Goal: Task Accomplishment & Management: Manage account settings

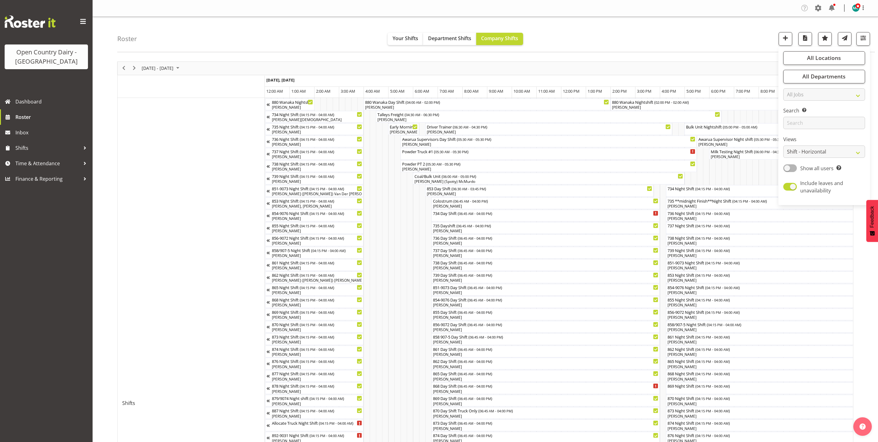
select select "shiftH"
click at [399, 132] on div "[PERSON_NAME], [PERSON_NAME]" at bounding box center [403, 132] width 28 height 6
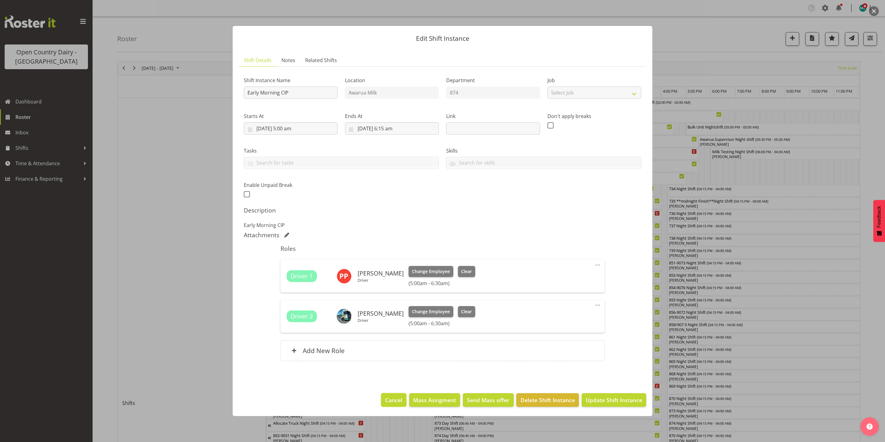
drag, startPoint x: 395, startPoint y: 403, endPoint x: 455, endPoint y: 403, distance: 59.9
click at [395, 403] on span "Cancel" at bounding box center [393, 400] width 17 height 8
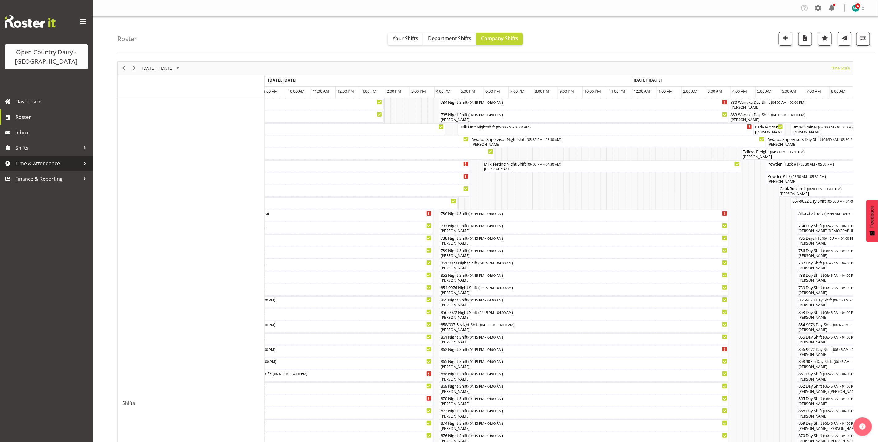
drag, startPoint x: 30, startPoint y: 168, endPoint x: 35, endPoint y: 166, distance: 5.3
click at [29, 168] on span "Time & Attendance" at bounding box center [47, 163] width 65 height 9
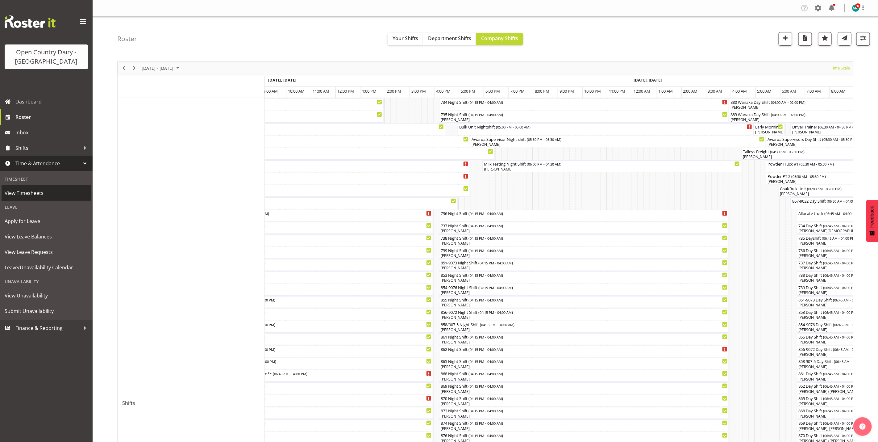
click at [27, 195] on span "View Timesheets" at bounding box center [46, 192] width 83 height 9
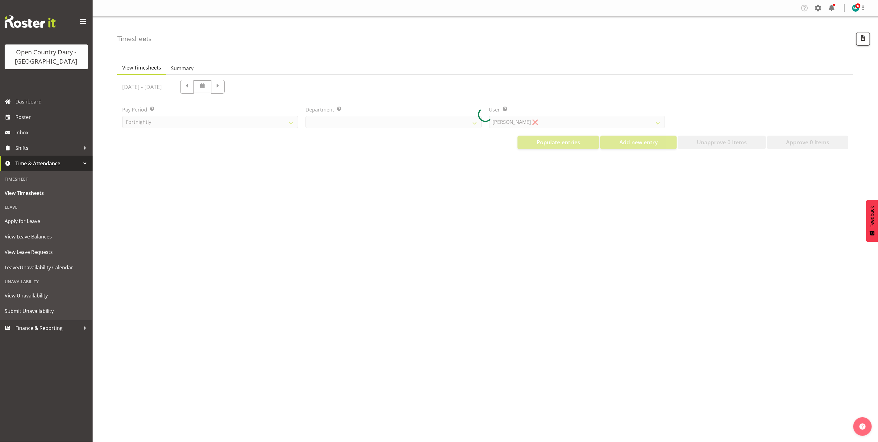
select select "699"
select select "8449"
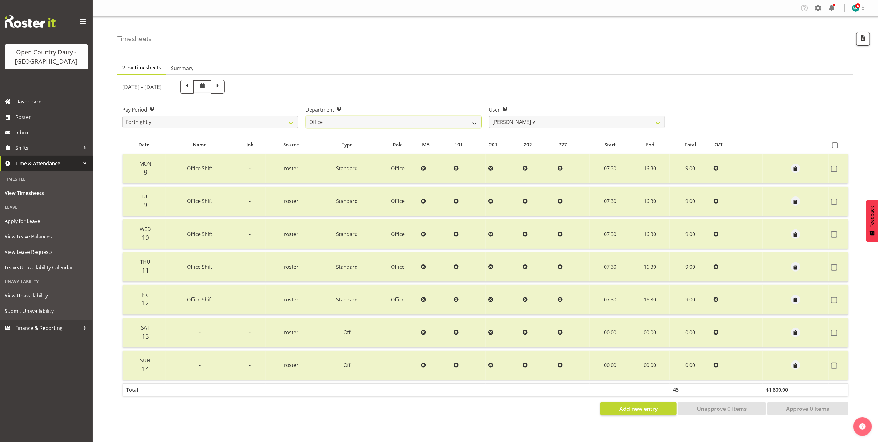
click at [397, 116] on select "734 735 736 737 738 739 851 853 854 855 856 858 861 862 865 867-9032 868 869 87…" at bounding box center [394, 122] width 176 height 12
select select "698"
click at [306, 116] on select "734 735 736 737 738 739 851 853 854 855 856 858 861 862 865 867-9032 868 869 87…" at bounding box center [394, 122] width 176 height 12
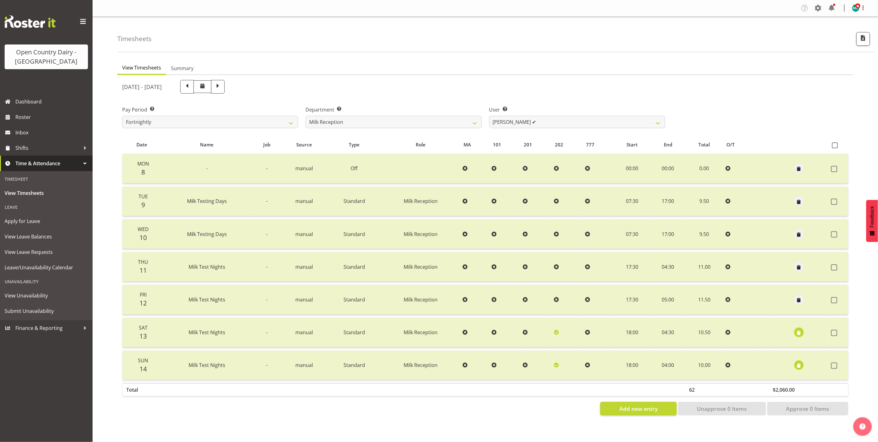
click at [799, 332] on span "button" at bounding box center [798, 332] width 7 height 7
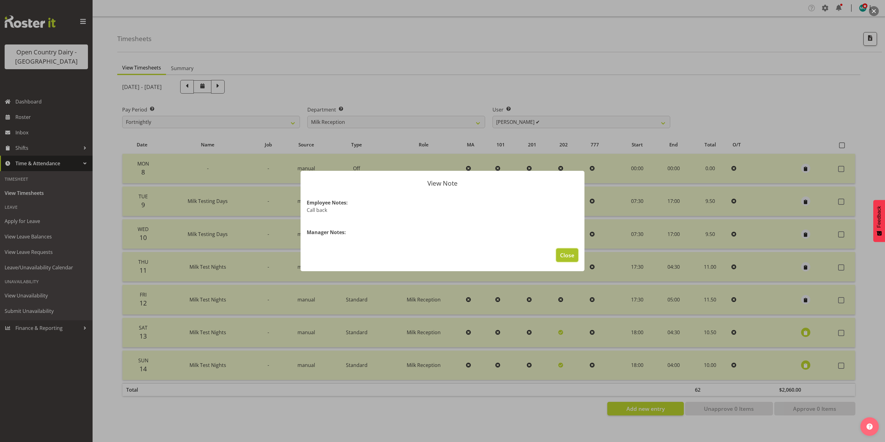
click at [565, 254] on span "Close" at bounding box center [567, 255] width 14 height 8
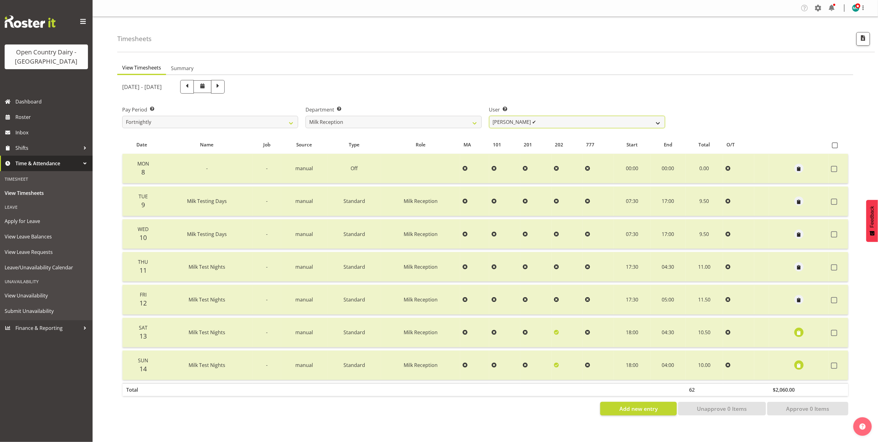
click at [658, 124] on select "Brent Reidy ✔ Laura Courtney ✔ Natasha Turnhout ❌ Teresa Hardegger ❌" at bounding box center [577, 122] width 176 height 12
click at [489, 116] on select "Brent Reidy ✔ Laura Courtney ✔ Natasha Turnhout ❌ Teresa Hardegger ❌" at bounding box center [577, 122] width 176 height 12
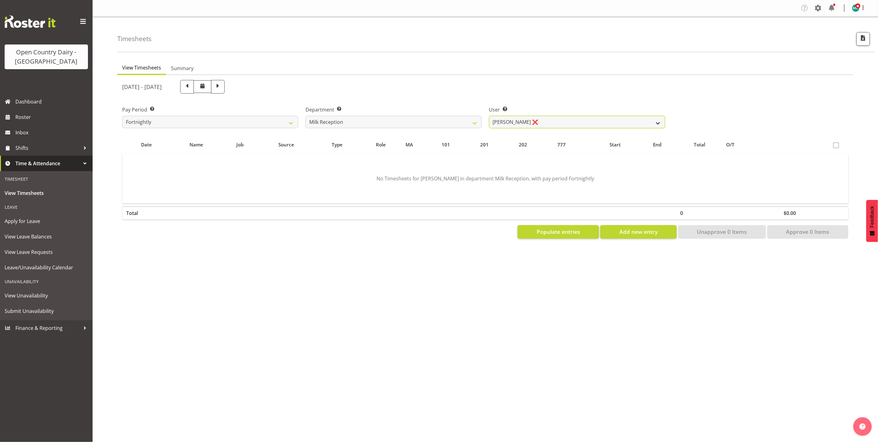
click at [586, 118] on select "Brent Reidy ✔ Laura Courtney ✔ Natasha Turnhout ❌ Teresa Hardegger ❌" at bounding box center [577, 122] width 176 height 12
select select "11933"
click at [489, 116] on select "Brent Reidy ✔ Laura Courtney ✔ Natasha Turnhout ❌ Teresa Hardegger ❌" at bounding box center [577, 122] width 176 height 12
click at [222, 86] on span at bounding box center [218, 86] width 8 height 8
select select
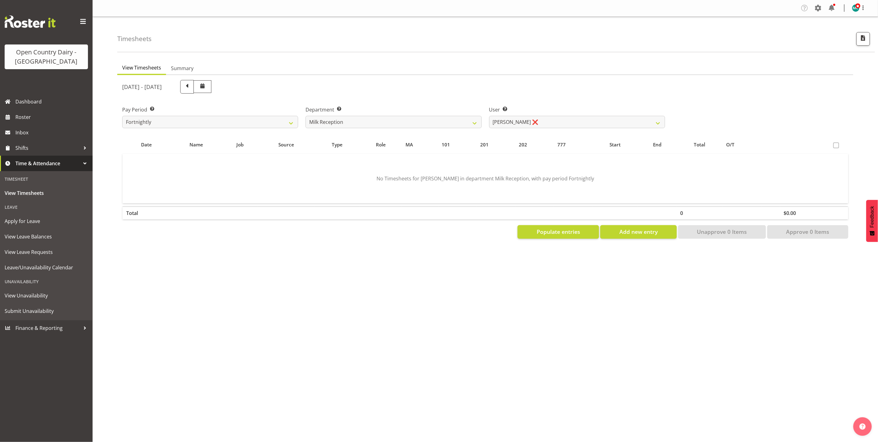
select select
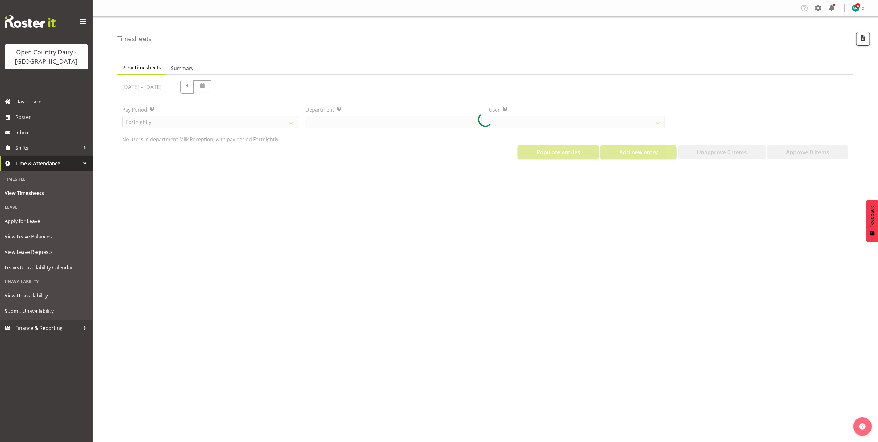
select select "698"
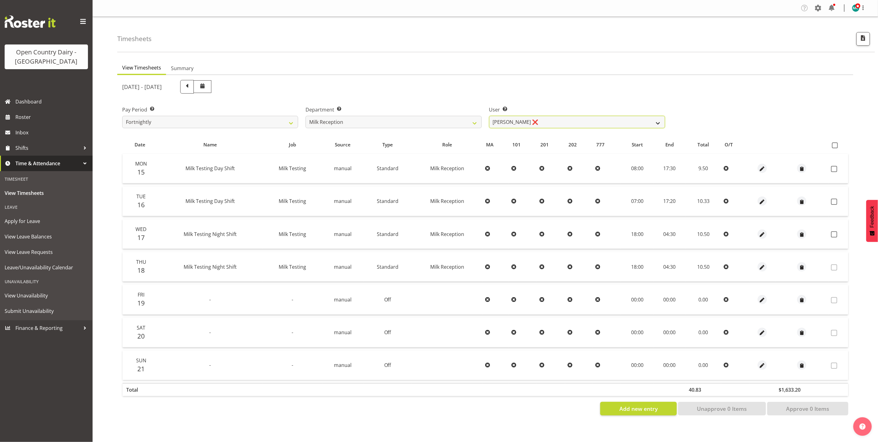
click at [556, 123] on select "Brent Reidy ❌ Laura Courtney ❌ Natasha Turnhout ❌ Teresa Hardegger ❌" at bounding box center [577, 122] width 176 height 12
click at [489, 116] on select "Brent Reidy ❌ Laura Courtney ❌ Natasha Turnhout ❌ Teresa Hardegger ❌" at bounding box center [577, 122] width 176 height 12
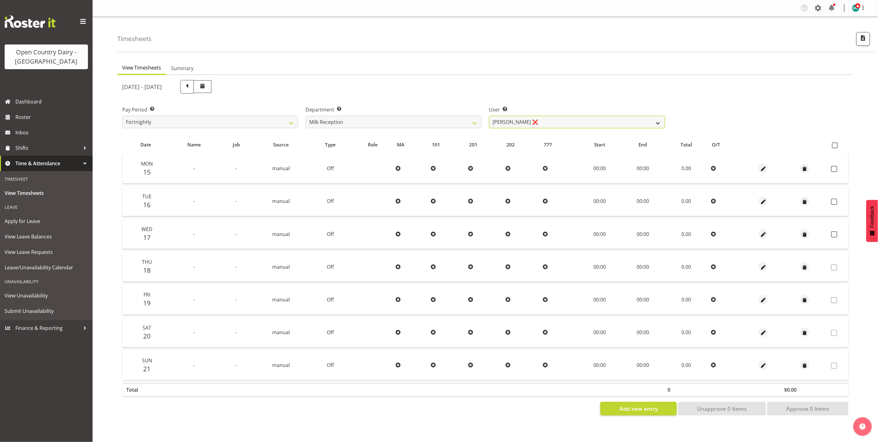
click at [650, 122] on select "Brent Reidy ❌ Laura Courtney ❌ Natasha Turnhout ❌ Teresa Hardegger ❌" at bounding box center [577, 122] width 176 height 12
click at [489, 116] on select "Brent Reidy ❌ Laura Courtney ❌ Natasha Turnhout ❌ Teresa Hardegger ❌" at bounding box center [577, 122] width 176 height 12
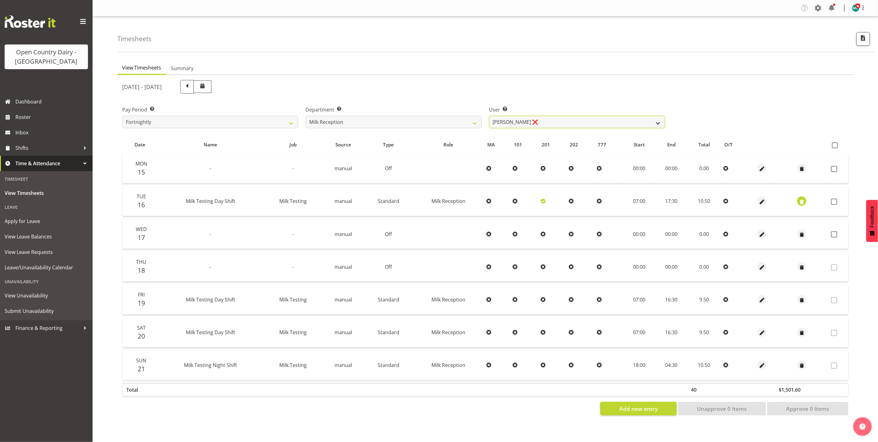
click at [561, 119] on select "Brent Reidy ❌ Laura Courtney ❌ Natasha Turnhout ❌ Teresa Hardegger ❌" at bounding box center [577, 122] width 176 height 12
select select "11932"
click at [489, 116] on select "Brent Reidy ❌ Laura Courtney ❌ Natasha Turnhout ❌ Teresa Hardegger ❌" at bounding box center [577, 122] width 176 height 12
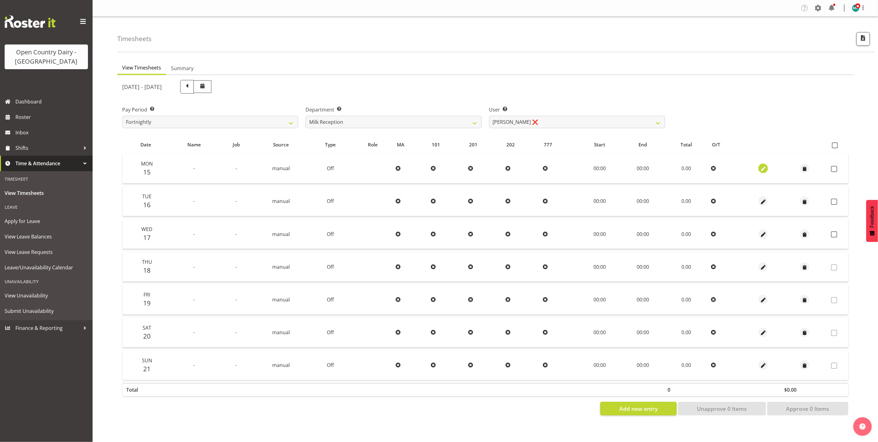
click at [761, 171] on span "button" at bounding box center [763, 168] width 7 height 7
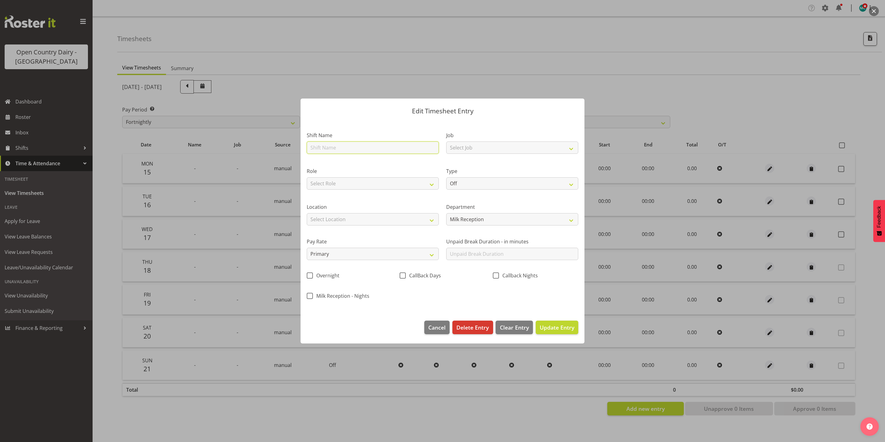
click at [329, 148] on input "text" at bounding box center [373, 147] width 132 height 12
type input "Day shift"
click at [484, 148] on select "Select Job Connecting /unconnecting Trailers Driving Meeting Milk Testing" at bounding box center [512, 147] width 132 height 12
select select "10660"
click at [446, 141] on select "Select Job Connecting /unconnecting Trailers Driving Meeting Milk Testing" at bounding box center [512, 147] width 132 height 12
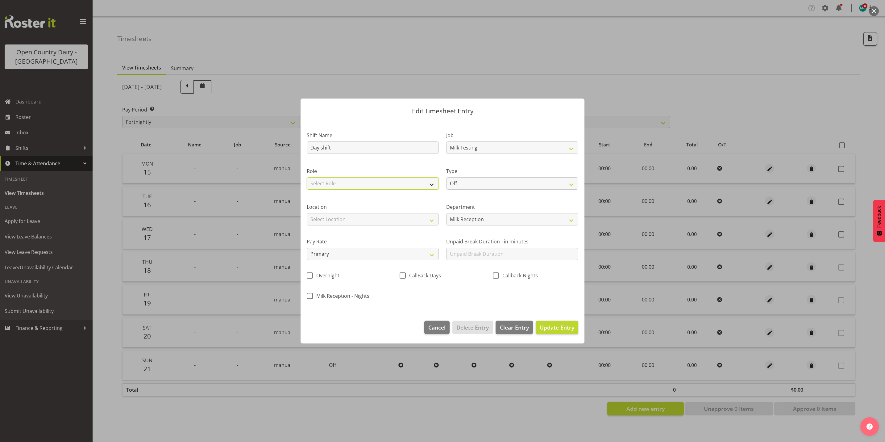
click at [359, 183] on select "Select Role Milk Reception" at bounding box center [373, 183] width 132 height 12
select select "1156"
click at [307, 177] on select "Select Role Milk Reception" at bounding box center [373, 183] width 132 height 12
click at [491, 183] on select "Off Standard Public Holiday Public Holiday (Worked) Day In Lieu Annual Leave Si…" at bounding box center [512, 183] width 132 height 12
select select "Standard"
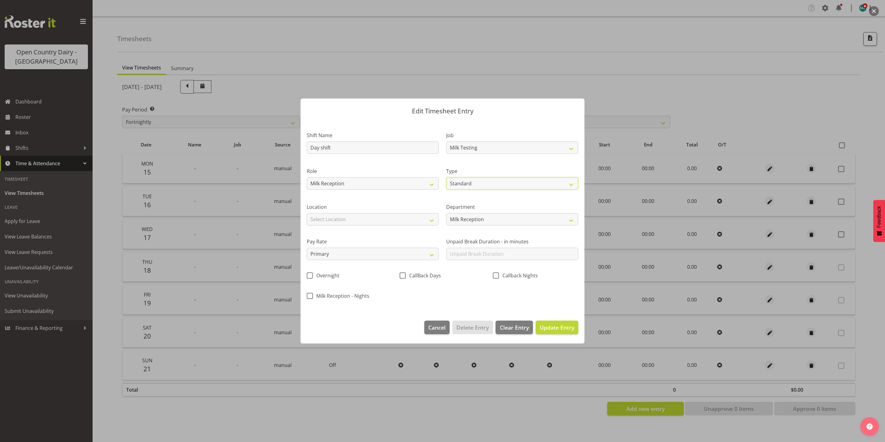
click at [446, 177] on select "Off Standard Public Holiday Public Holiday (Worked) Day In Lieu Annual Leave Si…" at bounding box center [512, 183] width 132 height 12
select select "8"
select select "2025"
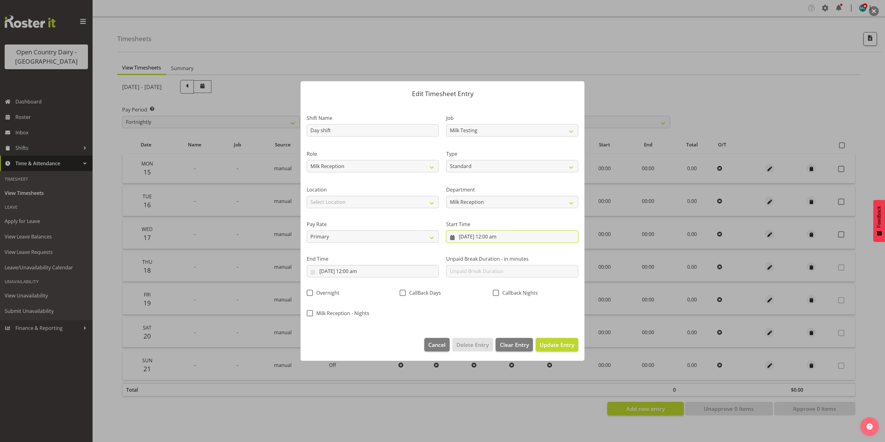
click at [492, 239] on input "15/09/2025, 12:00 am" at bounding box center [512, 236] width 132 height 12
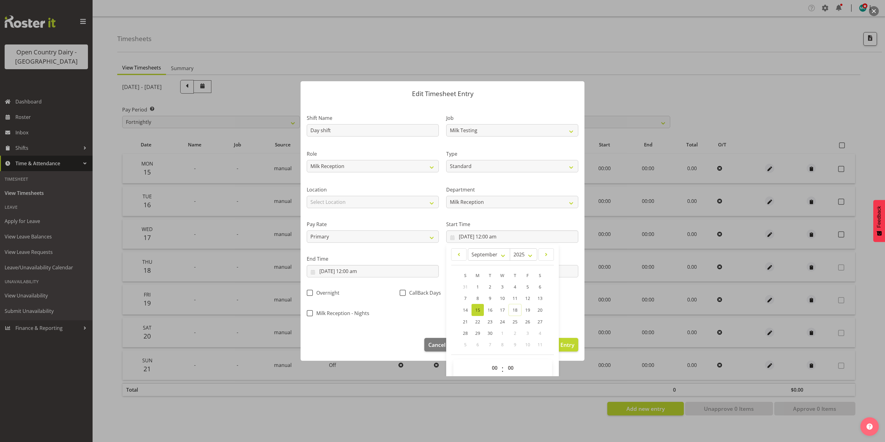
click at [476, 310] on span "15" at bounding box center [477, 310] width 5 height 6
click at [490, 367] on select "00 01 02 03 04 05 06 07 08 09 10 11 12 13 14 15 16 17 18 19 20 21 22 23" at bounding box center [496, 367] width 14 height 12
select select "8"
click at [489, 362] on select "00 01 02 03 04 05 06 07 08 09 10 11 12 13 14 15 16 17 18 19 20 21 22 23" at bounding box center [496, 367] width 14 height 12
type input "15/09/2025, 8:00 am"
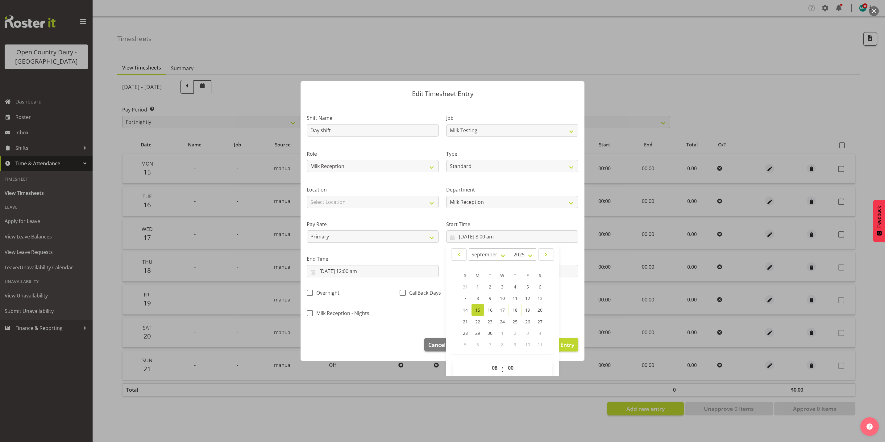
click at [526, 220] on label "Start Time" at bounding box center [512, 223] width 132 height 7
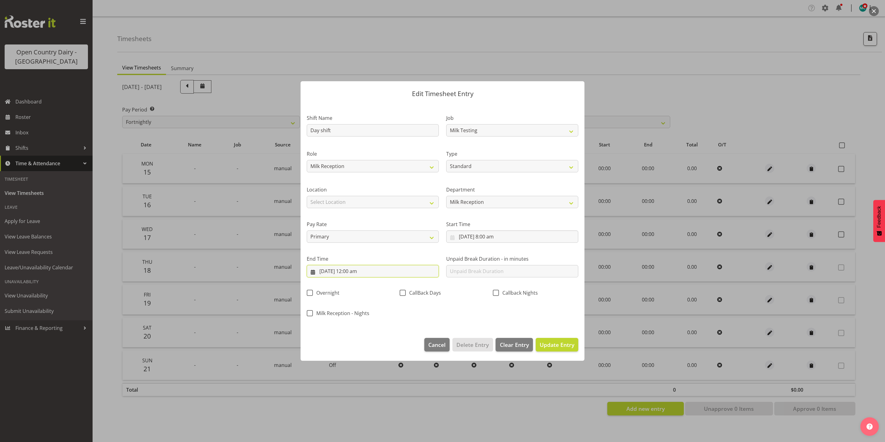
click at [359, 271] on input "15/09/2025, 12:00 am" at bounding box center [373, 271] width 132 height 12
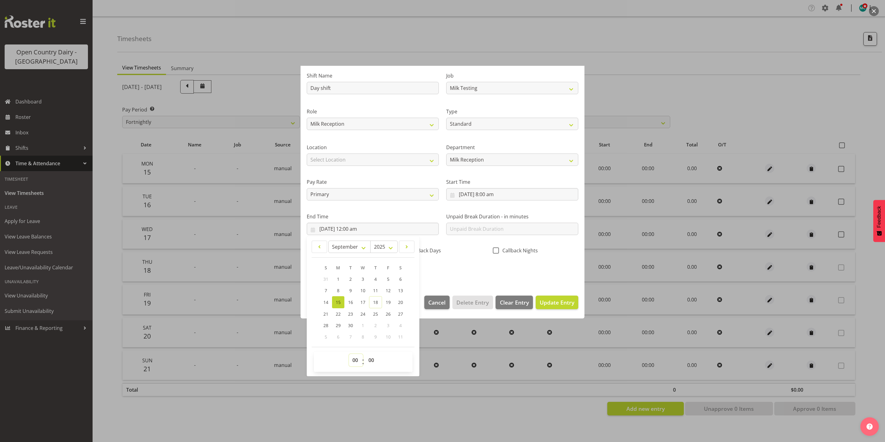
click at [355, 361] on select "00 01 02 03 04 05 06 07 08 09 10 11 12 13 14 15 16 17 18 19 20 21 22 23" at bounding box center [356, 360] width 14 height 12
select select "17"
click at [349, 354] on select "00 01 02 03 04 05 06 07 08 09 10 11 12 13 14 15 16 17 18 19 20 21 22 23" at bounding box center [356, 360] width 14 height 12
type input "15/09/2025, 5:00 pm"
click at [372, 360] on select "00 01 02 03 04 05 06 07 08 09 10 11 12 13 14 15 16 17 18 19 20 21 22 23 24 25 2…" at bounding box center [372, 360] width 14 height 12
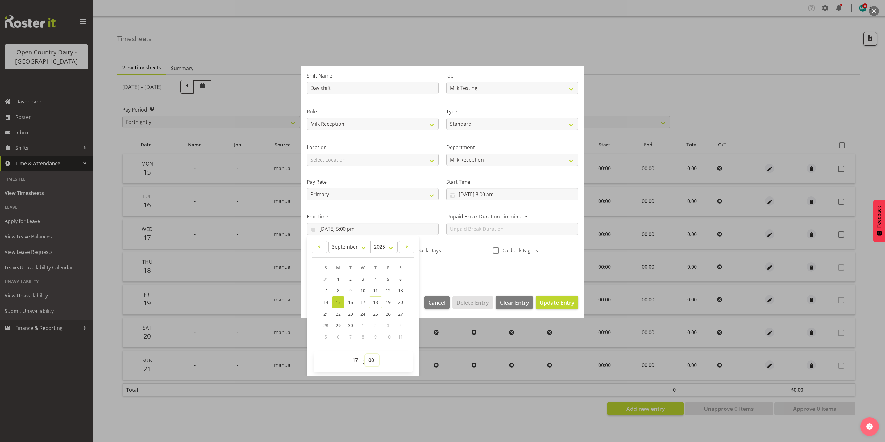
select select "30"
click at [365, 354] on select "00 01 02 03 04 05 06 07 08 09 10 11 12 13 14 15 16 17 18 19 20 21 22 23 24 25 2…" at bounding box center [372, 360] width 14 height 12
type input "15/09/2025, 5:30 pm"
click at [548, 302] on span "Update Entry" at bounding box center [557, 301] width 35 height 7
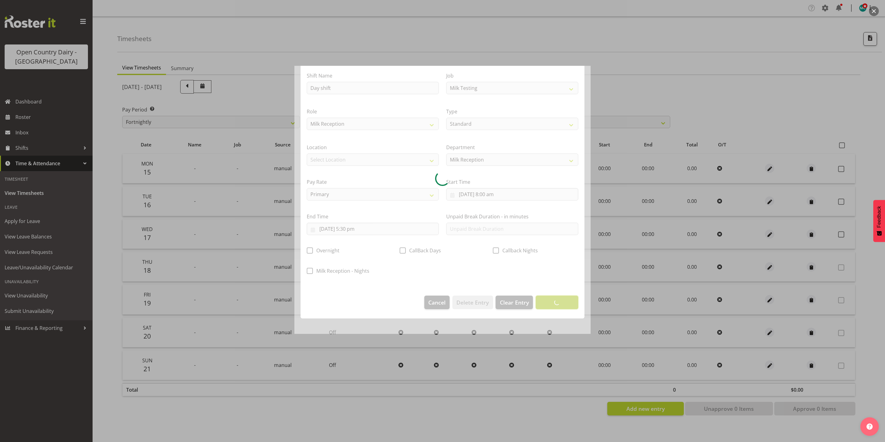
scroll to position [0, 0]
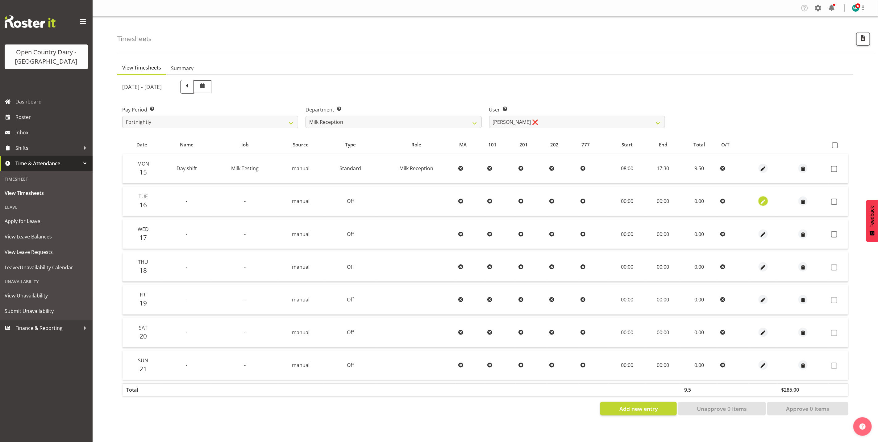
click at [763, 202] on span "button" at bounding box center [763, 201] width 7 height 7
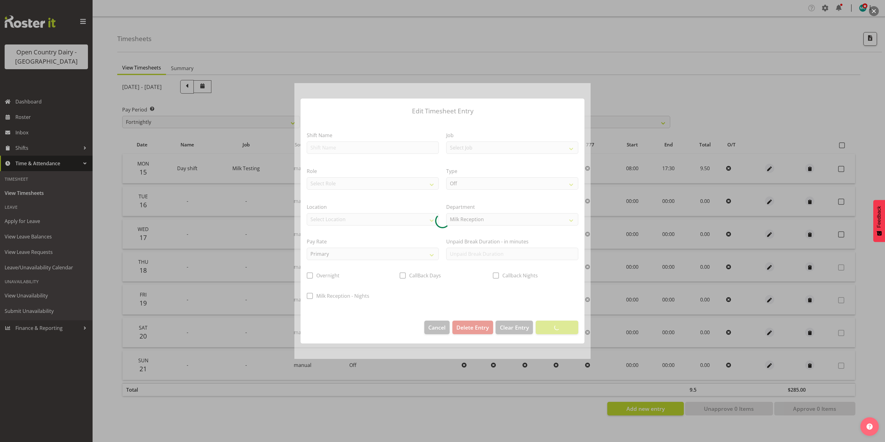
click at [375, 147] on div at bounding box center [442, 221] width 296 height 276
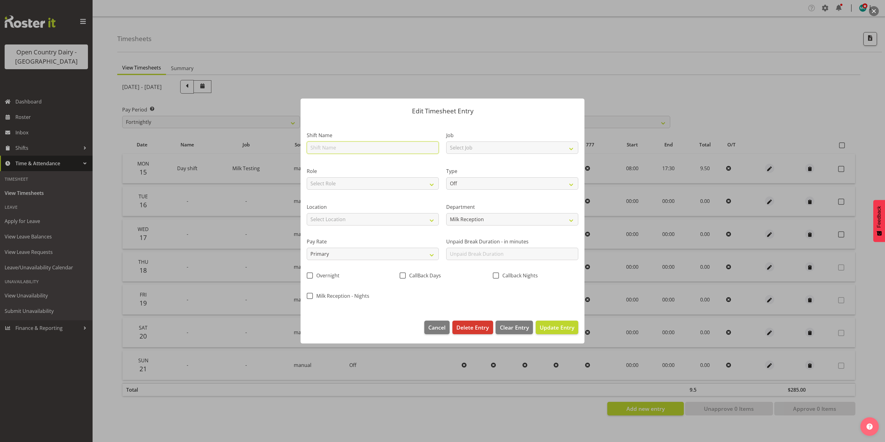
click at [372, 146] on input "text" at bounding box center [373, 147] width 132 height 12
type input "Day shift"
click at [469, 147] on select "Select Job Connecting /unconnecting Trailers Driving Meeting Milk Testing" at bounding box center [512, 147] width 132 height 12
select select "10660"
click at [446, 141] on select "Select Job Connecting /unconnecting Trailers Driving Meeting Milk Testing" at bounding box center [512, 147] width 132 height 12
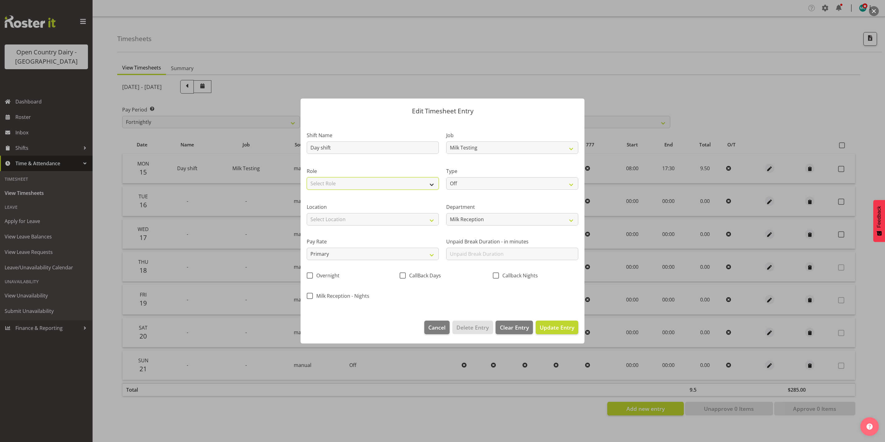
click at [356, 184] on select "Select Role Milk Reception" at bounding box center [373, 183] width 132 height 12
select select "1156"
click at [307, 177] on select "Select Role Milk Reception" at bounding box center [373, 183] width 132 height 12
drag, startPoint x: 481, startPoint y: 182, endPoint x: 481, endPoint y: 186, distance: 4.3
click at [481, 182] on select "Off Standard Public Holiday Public Holiday (Worked) Day In Lieu Annual Leave Si…" at bounding box center [512, 183] width 132 height 12
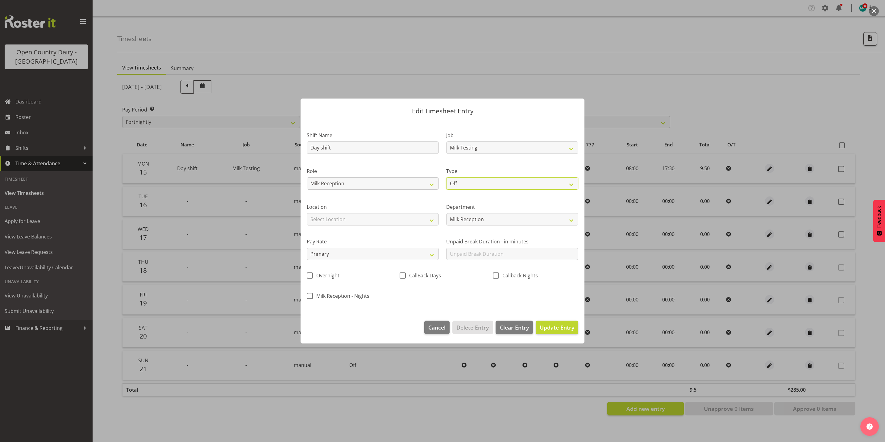
select select "Standard"
click at [446, 177] on select "Off Standard Public Holiday Public Holiday (Worked) Day In Lieu Annual Leave Si…" at bounding box center [512, 183] width 132 height 12
select select "8"
select select "2025"
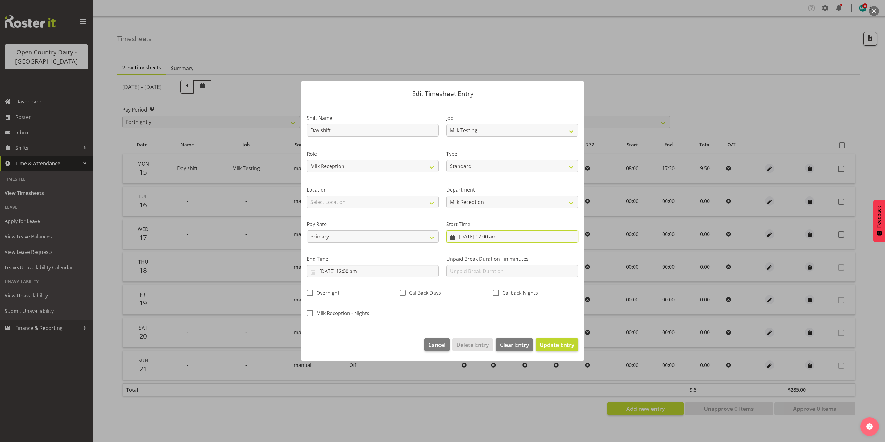
click at [498, 235] on input "16/09/2025, 12:00 am" at bounding box center [512, 236] width 132 height 12
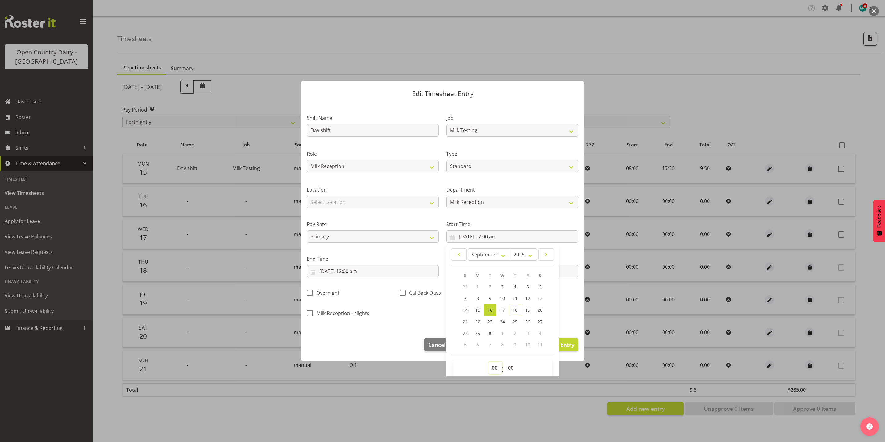
click at [490, 366] on select "00 01 02 03 04 05 06 07 08 09 10 11 12 13 14 15 16 17 18 19 20 21 22 23" at bounding box center [496, 367] width 14 height 12
select select "6"
click at [489, 362] on select "00 01 02 03 04 05 06 07 08 09 10 11 12 13 14 15 16 17 18 19 20 21 22 23" at bounding box center [496, 367] width 14 height 12
type input "16/09/2025, 6:00 am"
click at [506, 368] on select "00 01 02 03 04 05 06 07 08 09 10 11 12 13 14 15 16 17 18 19 20 21 22 23 24 25 2…" at bounding box center [512, 367] width 14 height 12
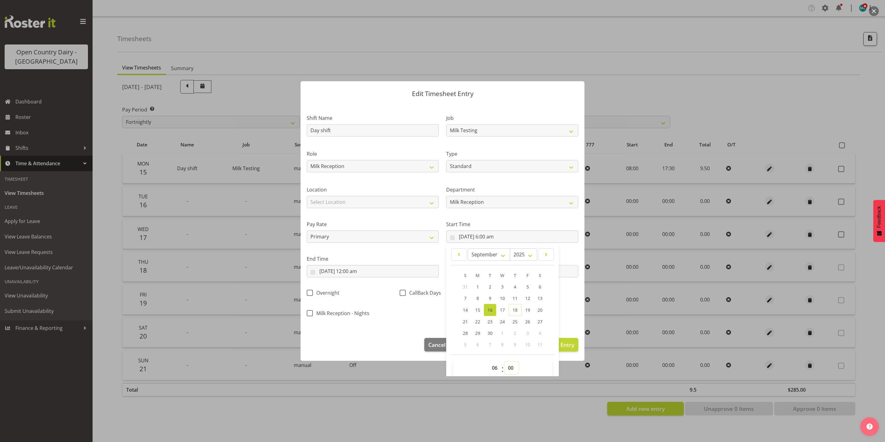
select select "45"
click at [505, 362] on select "00 01 02 03 04 05 06 07 08 09 10 11 12 13 14 15 16 17 18 19 20 21 22 23 24 25 2…" at bounding box center [512, 367] width 14 height 12
type input "16/09/2025, 6:45 am"
click at [353, 275] on input "16/09/2025, 12:00 am" at bounding box center [373, 271] width 132 height 12
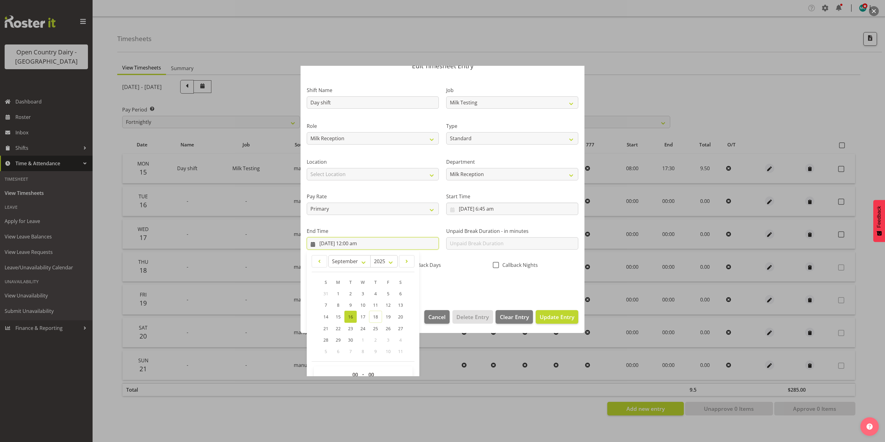
scroll to position [43, 0]
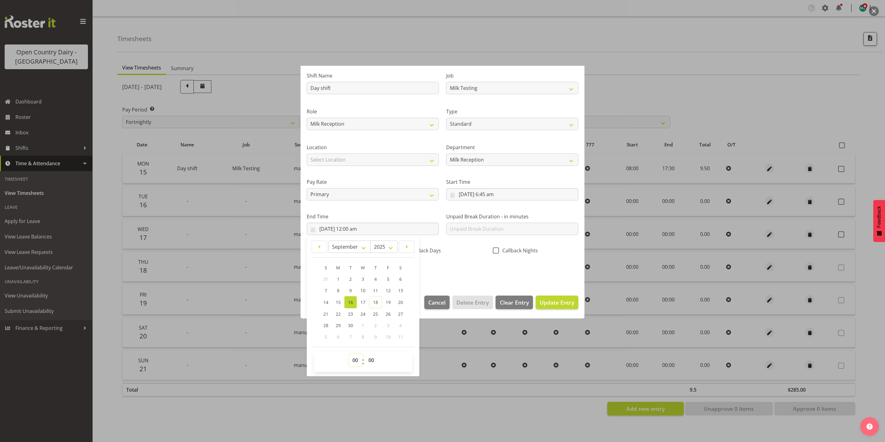
click at [353, 364] on select "00 01 02 03 04 05 06 07 08 09 10 11 12 13 14 15 16 17 18 19 20 21 22 23" at bounding box center [356, 360] width 14 height 12
select select "17"
click at [349, 354] on select "00 01 02 03 04 05 06 07 08 09 10 11 12 13 14 15 16 17 18 19 20 21 22 23" at bounding box center [356, 360] width 14 height 12
type input "16/09/2025, 5:00 pm"
drag, startPoint x: 371, startPoint y: 363, endPoint x: 372, endPoint y: 356, distance: 7.4
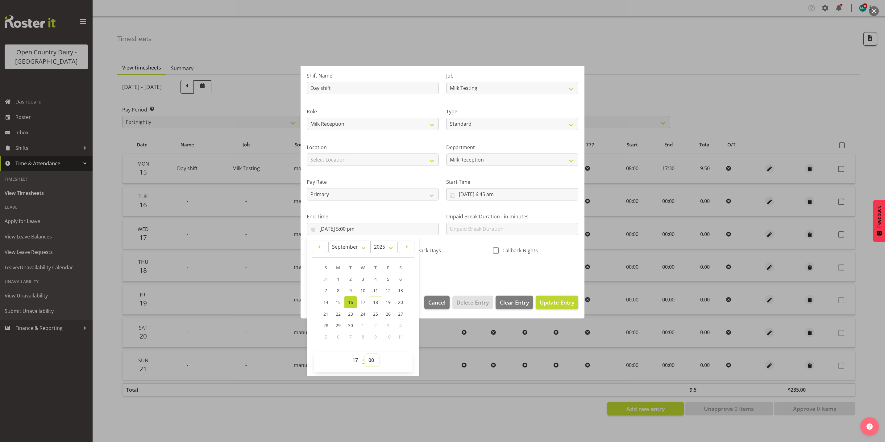
click at [371, 363] on select "00 01 02 03 04 05 06 07 08 09 10 11 12 13 14 15 16 17 18 19 20 21 22 23 24 25 2…" at bounding box center [372, 360] width 14 height 12
select select "15"
click at [365, 354] on select "00 01 02 03 04 05 06 07 08 09 10 11 12 13 14 15 16 17 18 19 20 21 22 23 24 25 2…" at bounding box center [372, 360] width 14 height 12
type input "16/09/2025, 5:15 pm"
click at [550, 302] on span "Update Entry" at bounding box center [557, 301] width 35 height 7
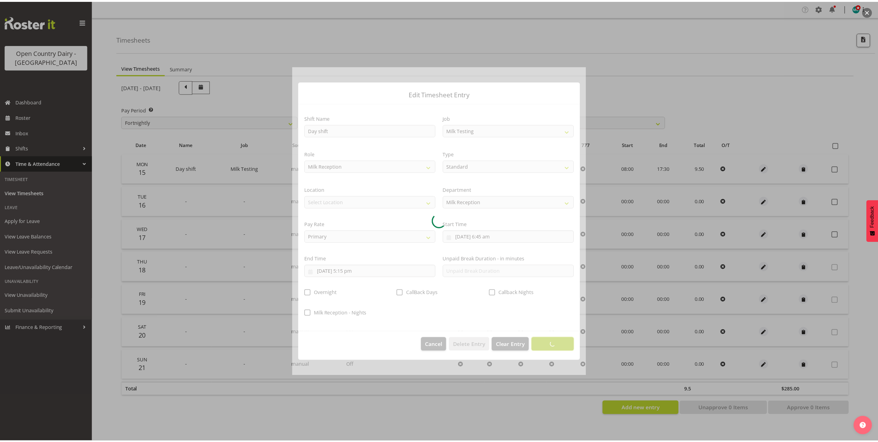
scroll to position [0, 0]
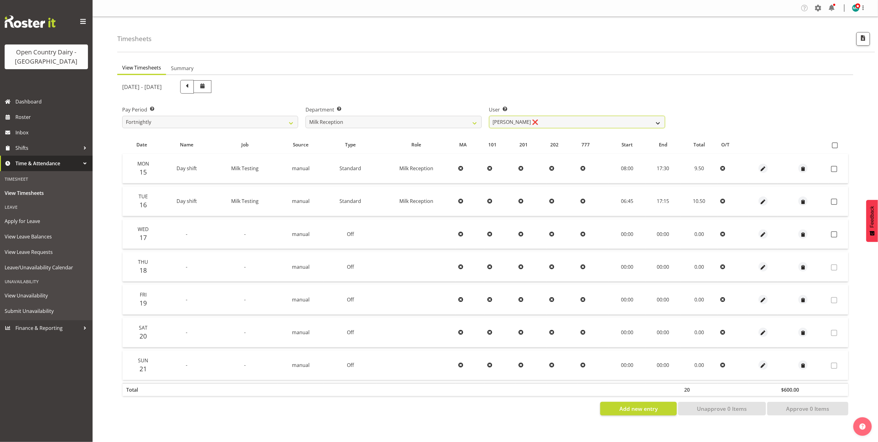
click at [580, 126] on select "Brent Reidy ❌ Laura Courtney ❌ Natasha Turnhout ❌ Teresa Hardegger ❌" at bounding box center [577, 122] width 176 height 12
click at [489, 116] on select "Brent Reidy ❌ Laura Courtney ❌ Natasha Turnhout ❌ Teresa Hardegger ❌" at bounding box center [577, 122] width 176 height 12
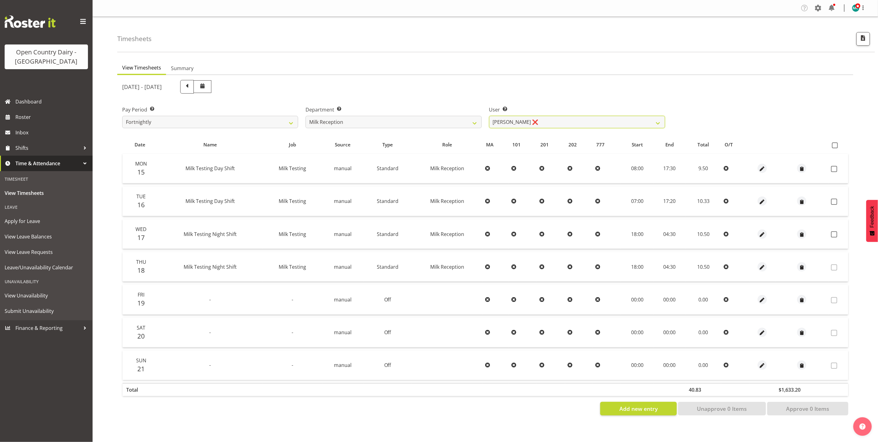
drag, startPoint x: 577, startPoint y: 123, endPoint x: 578, endPoint y: 129, distance: 5.4
click at [577, 123] on select "Brent Reidy ❌ Laura Courtney ❌ Natasha Turnhout ❌ Teresa Hardegger ❌" at bounding box center [577, 122] width 176 height 12
click at [557, 123] on select "Brent Reidy ❌ Laura Courtney ❌ Natasha Turnhout ❌ Teresa Hardegger ❌" at bounding box center [577, 122] width 176 height 12
select select "11884"
click at [489, 116] on select "Brent Reidy ❌ Laura Courtney ❌ Natasha Turnhout ❌ Teresa Hardegger ❌" at bounding box center [577, 122] width 176 height 12
